Goal: Task Accomplishment & Management: Manage account settings

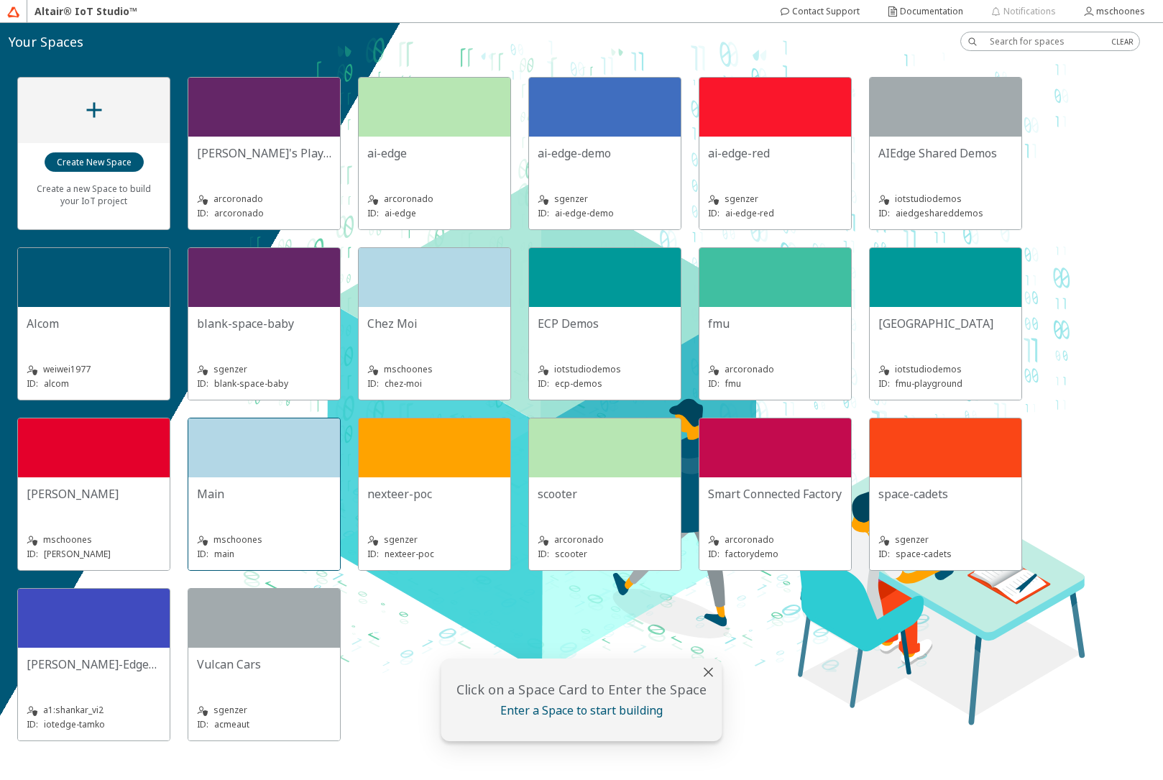
click at [223, 479] on div "Main mschoones ID: main" at bounding box center [264, 523] width 152 height 93
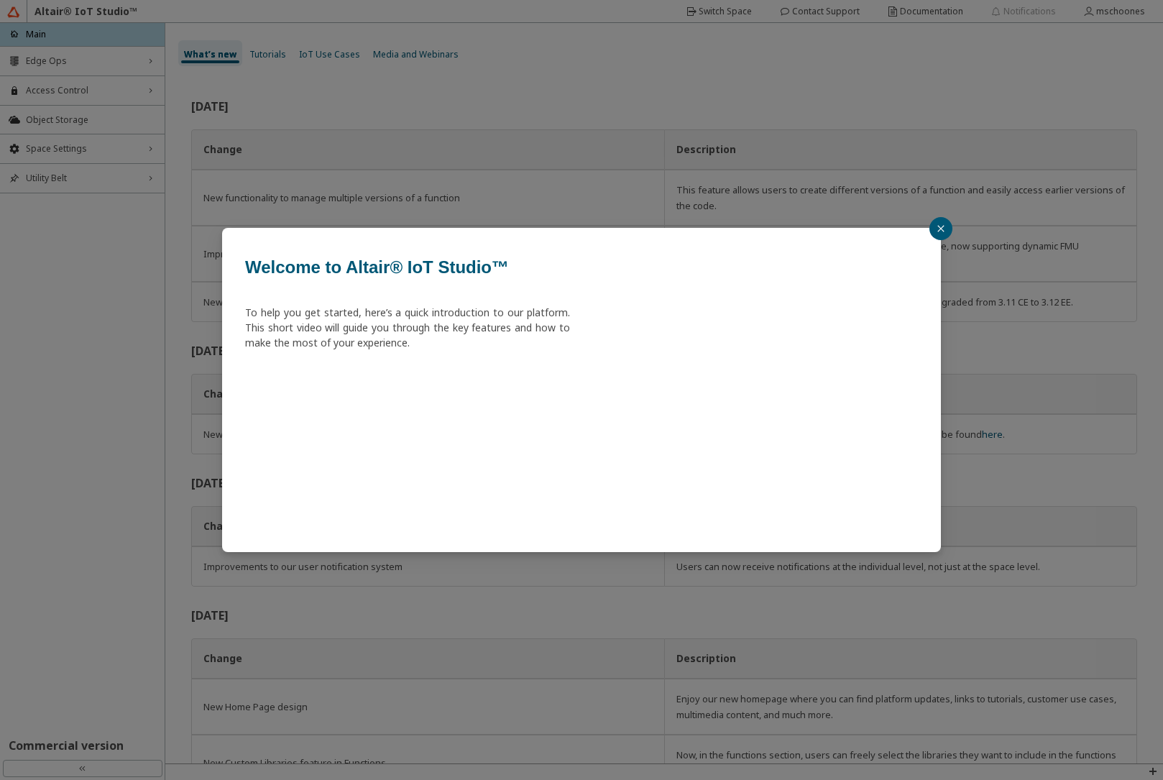
click at [65, 60] on div "Welcome to Altair® IoT Studio™ To help you get started, here’s a quick introduc…" at bounding box center [581, 390] width 1163 height 780
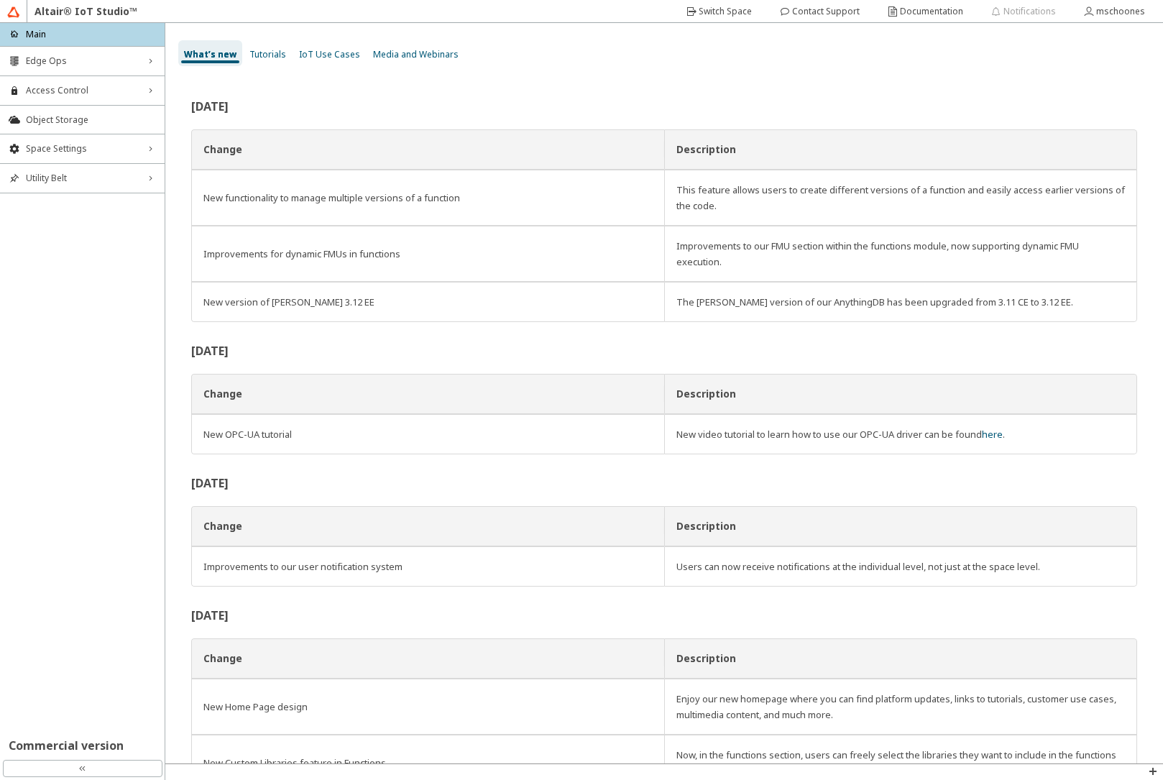
click at [64, 61] on span "Edge Ops" at bounding box center [82, 61] width 113 height 12
click at [76, 110] on span "Edge Apps Management" at bounding box center [82, 112] width 113 height 12
click at [76, 143] on li "Edge Applications" at bounding box center [82, 135] width 165 height 23
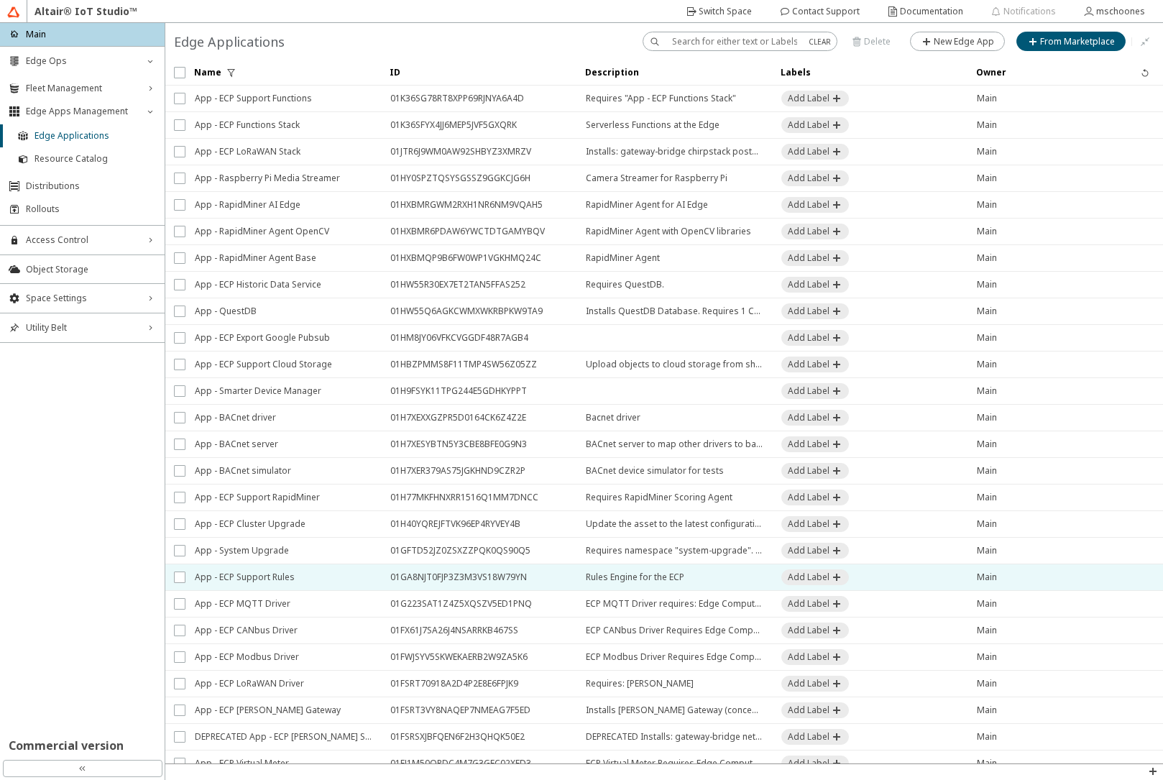
click at [275, 579] on span "App - ECP Support Rules" at bounding box center [283, 577] width 177 height 26
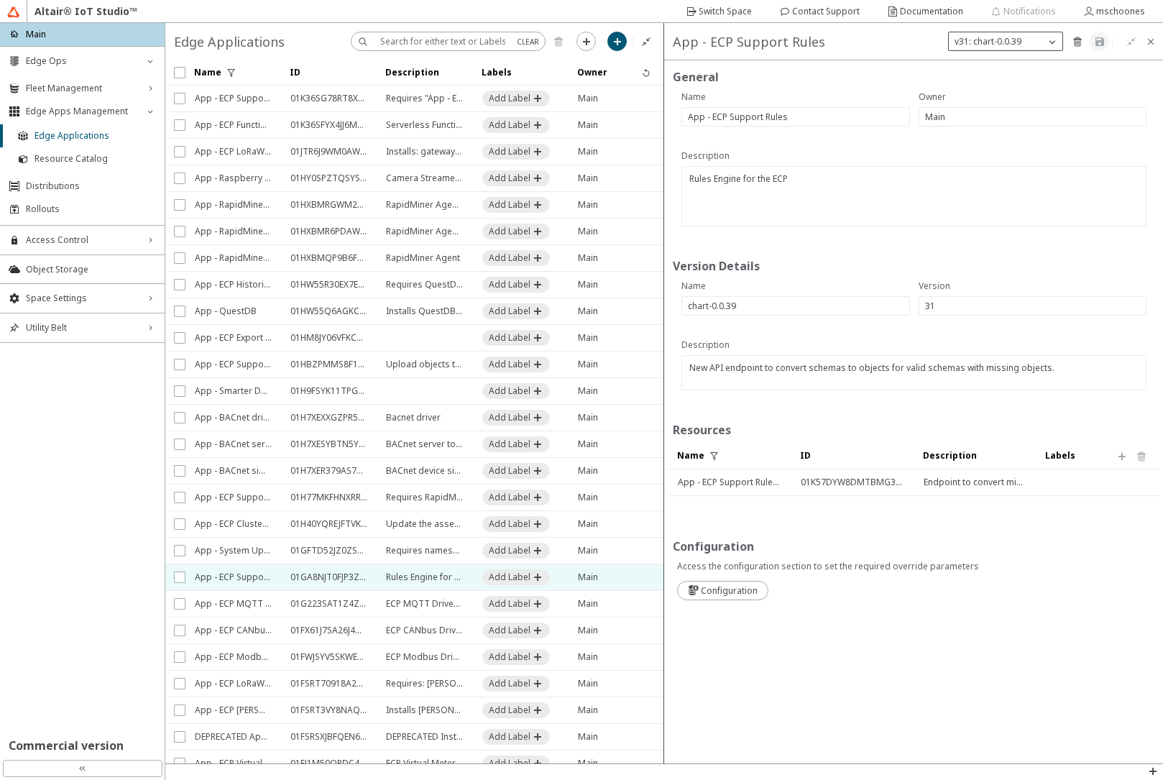
click at [1025, 40] on p "v31: chart-0.0.39" at bounding box center [988, 41] width 78 height 12
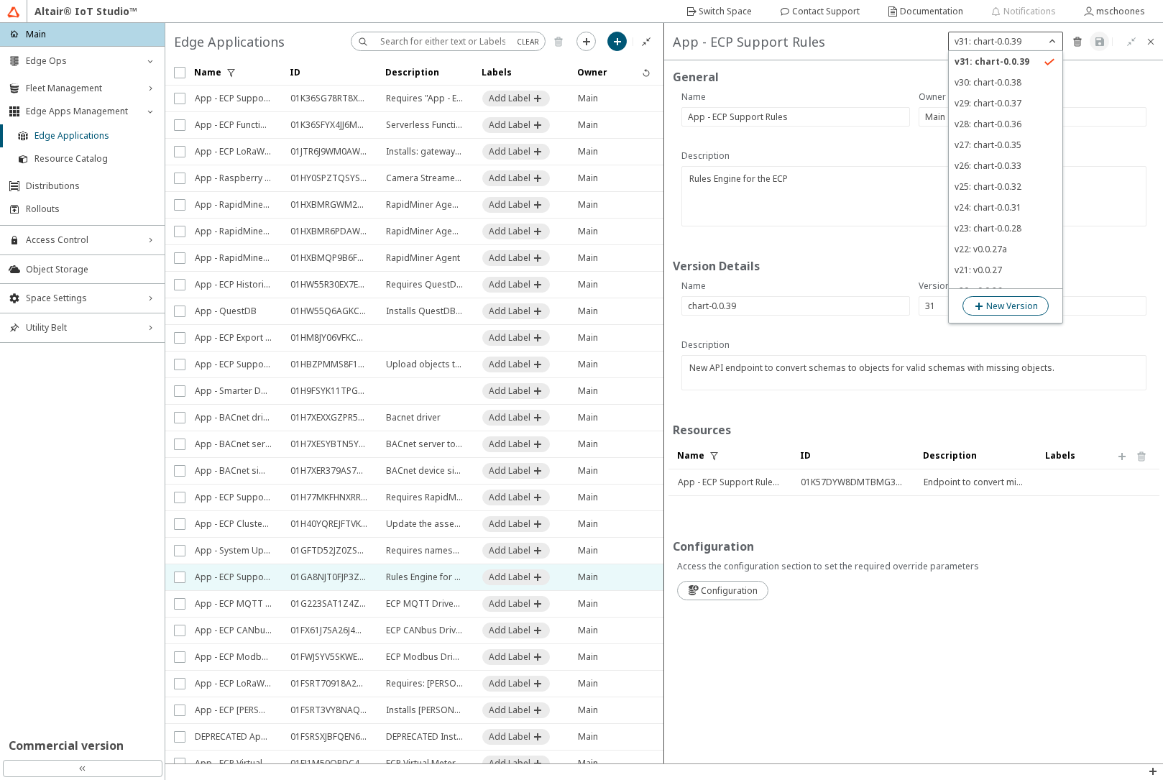
click at [0, 0] on slot "New Version" at bounding box center [0, 0] width 0 height 0
type input "32"
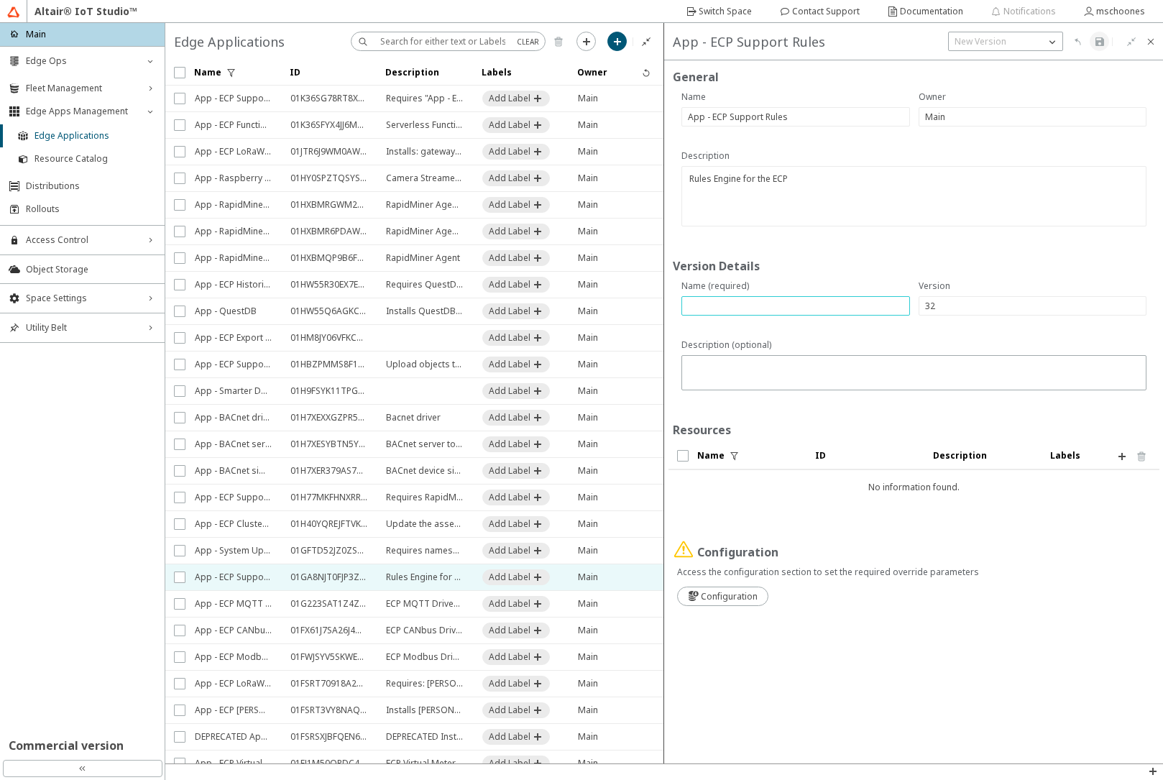
click at [749, 303] on input "text" at bounding box center [796, 306] width 216 height 12
paste input "chart-0.0.40"
type input "chart-0.0.40"
click at [710, 367] on textarea at bounding box center [915, 374] width 455 height 28
paste textarea "Extend the endpoint to convert missing schemas with a force override option"
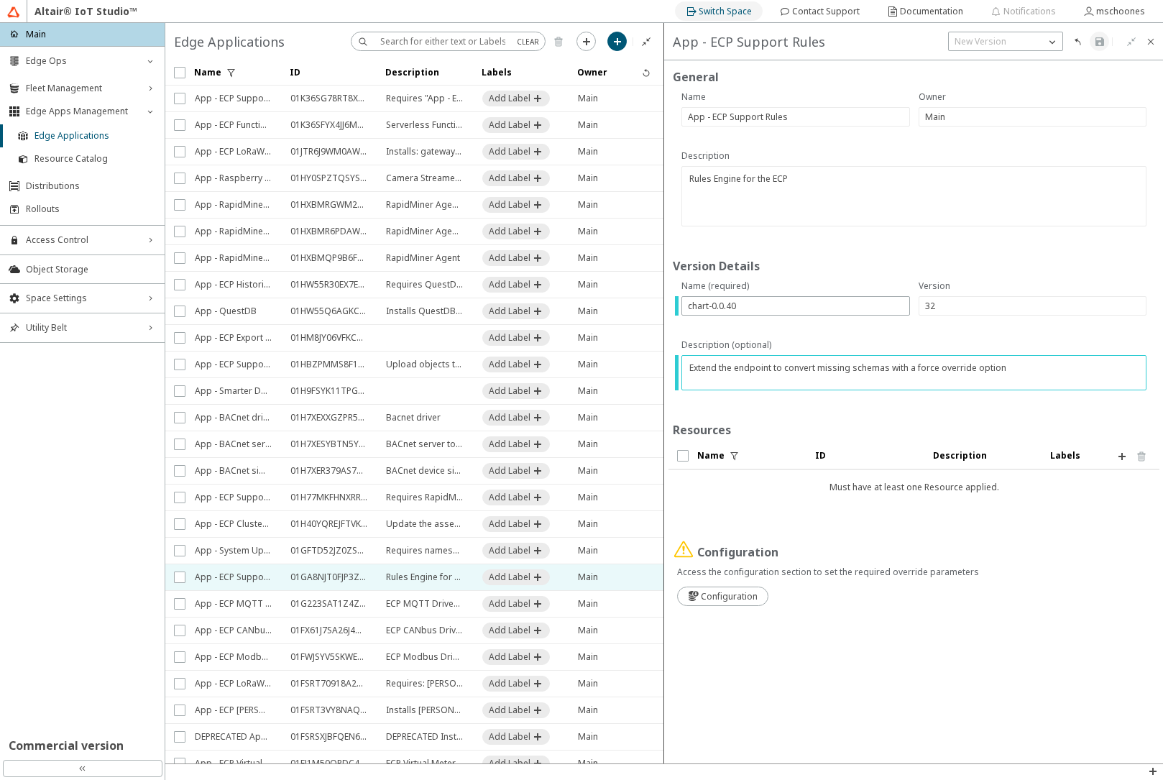
type textarea "Extend the endpoint to convert missing schemas with a force override option"
click at [1118, 459] on iron-icon at bounding box center [1122, 457] width 12 height 12
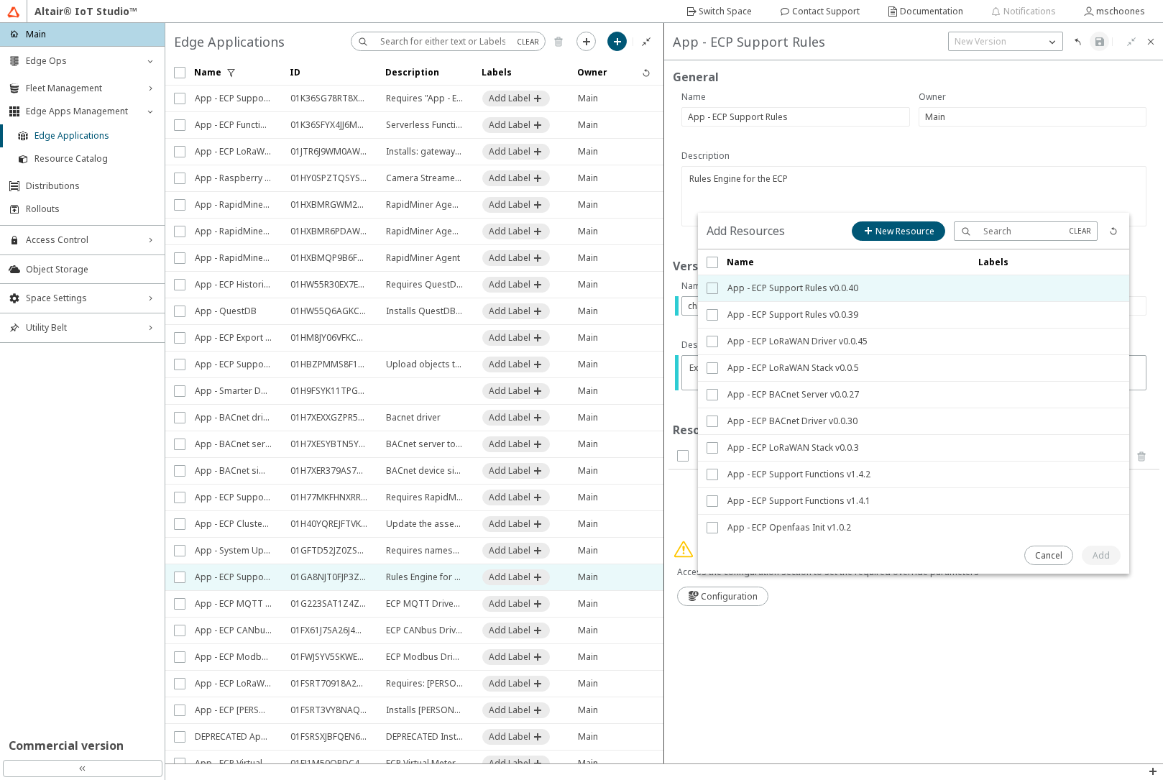
click at [714, 290] on input "checkbox" at bounding box center [711, 288] width 9 height 12
checkbox input "true"
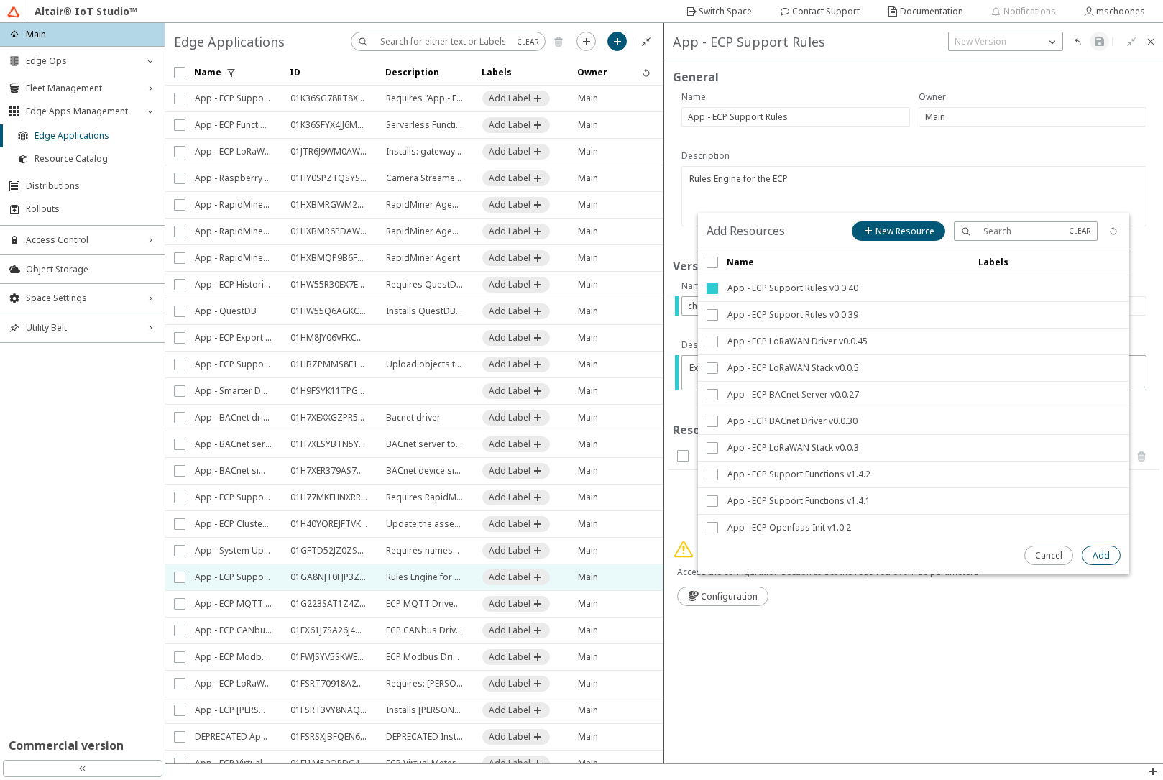
click at [0, 0] on slot "Add" at bounding box center [0, 0] width 0 height 0
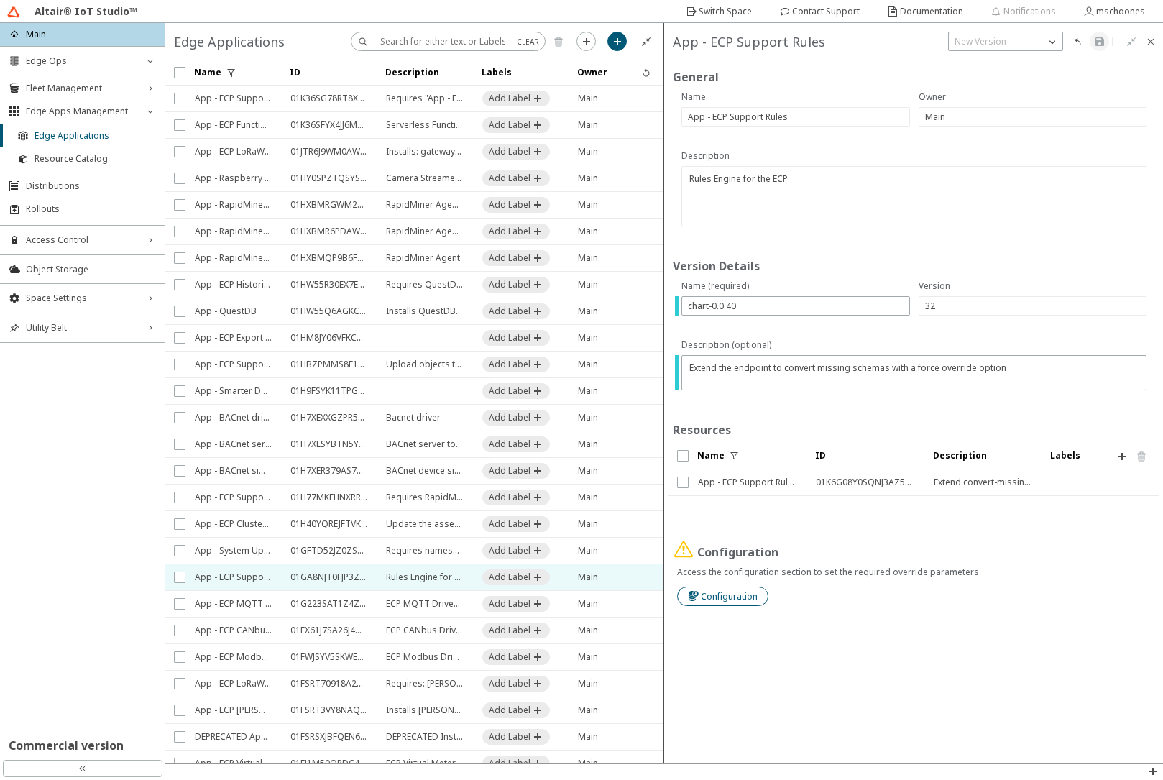
click at [0, 0] on slot "Configuration" at bounding box center [0, 0] width 0 height 0
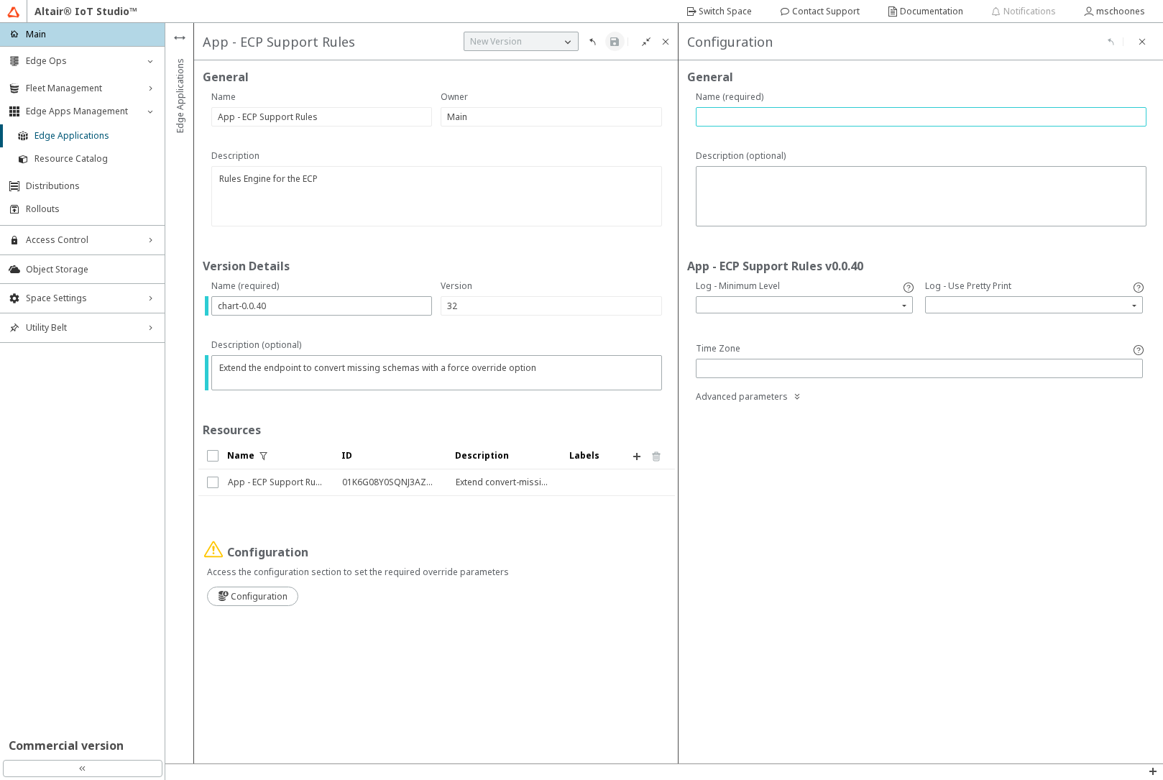
click at [713, 117] on input "text" at bounding box center [921, 117] width 438 height 12
type input "na"
click at [610, 50] on paper-button at bounding box center [614, 41] width 19 height 19
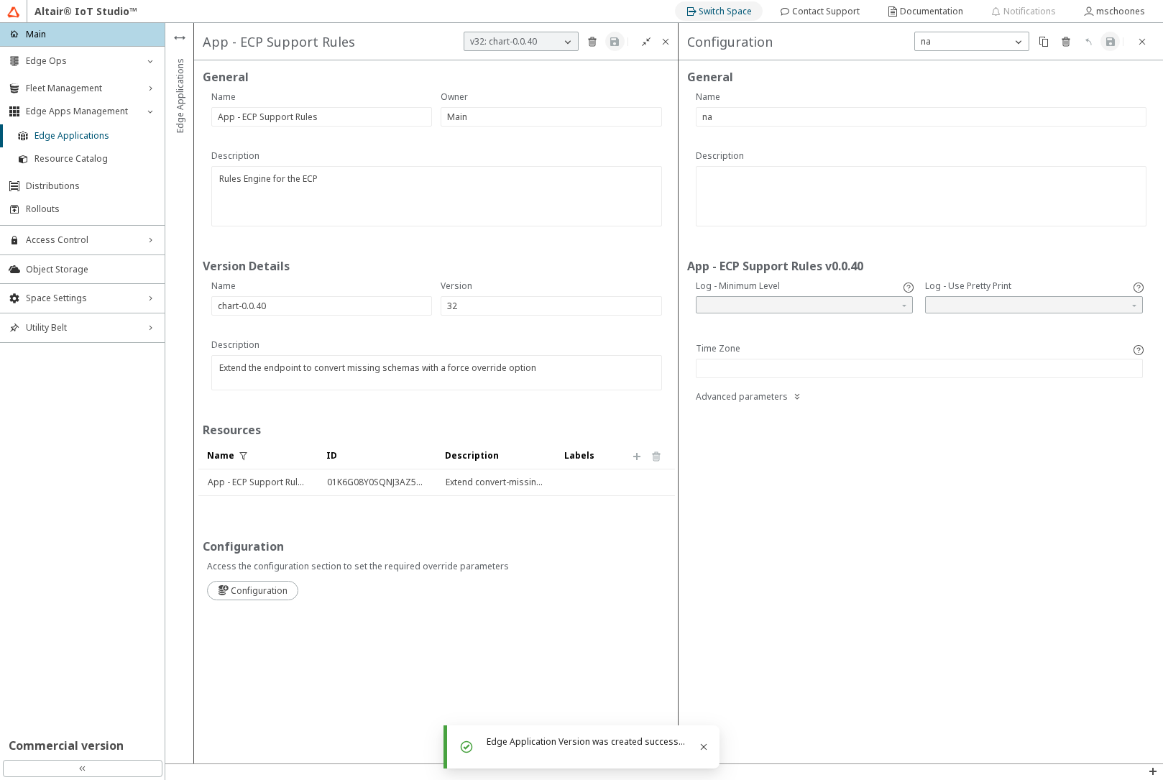
click at [0, 0] on slot "Switch Space" at bounding box center [0, 0] width 0 height 0
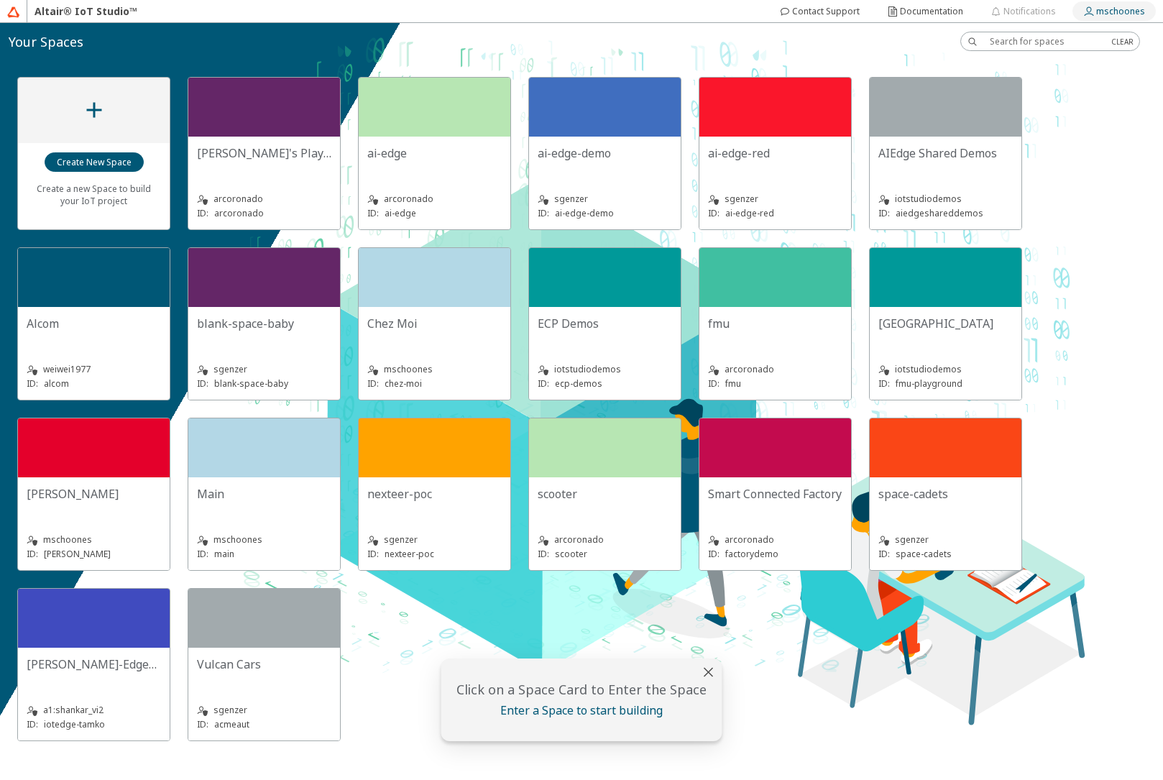
click at [0, 0] on slot "mschoones" at bounding box center [0, 0] width 0 height 0
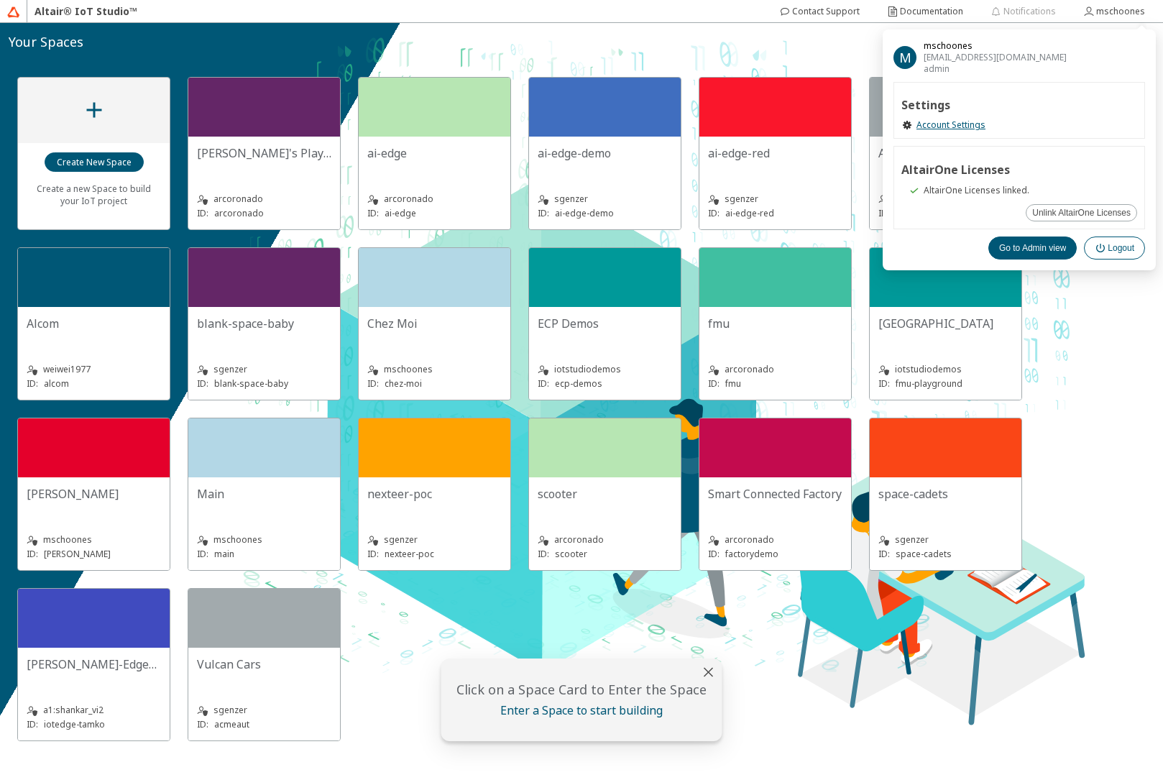
click at [0, 0] on slot "Logout" at bounding box center [0, 0] width 0 height 0
